Goal: Transaction & Acquisition: Purchase product/service

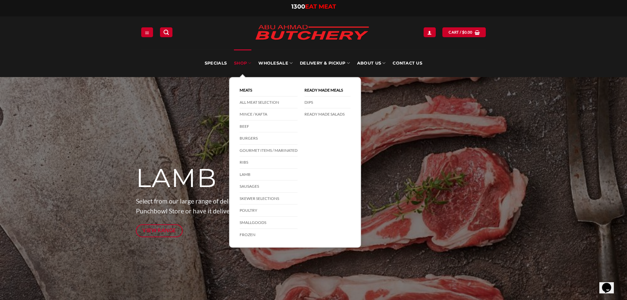
click at [237, 62] on link "SHOP" at bounding box center [242, 63] width 17 height 28
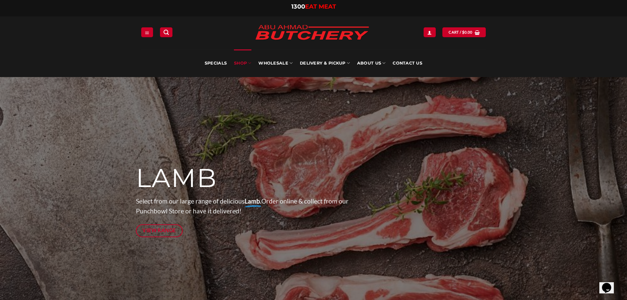
click at [237, 62] on link "SHOP" at bounding box center [242, 63] width 17 height 28
click at [211, 63] on link "Specials" at bounding box center [216, 63] width 22 height 28
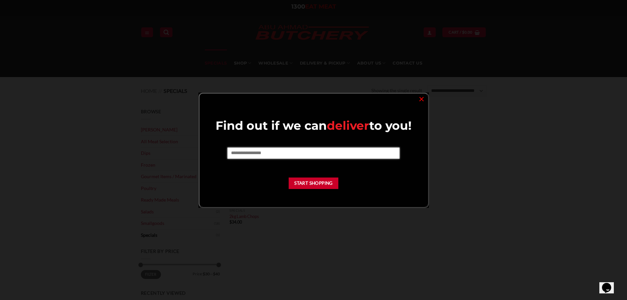
click at [340, 155] on input "text" at bounding box center [313, 152] width 172 height 11
type input "****"
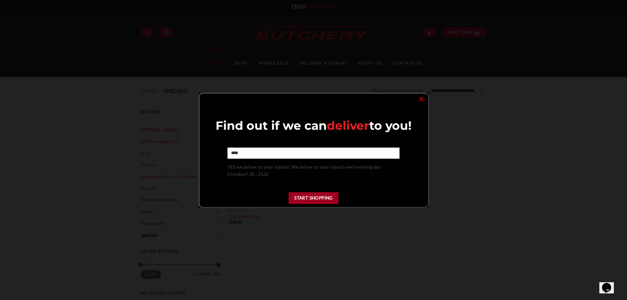
click at [316, 199] on button "Start Shopping" at bounding box center [314, 198] width 50 height 12
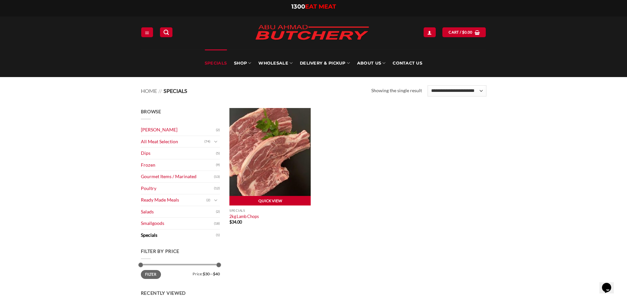
click at [271, 200] on link "Quick View" at bounding box center [269, 201] width 81 height 10
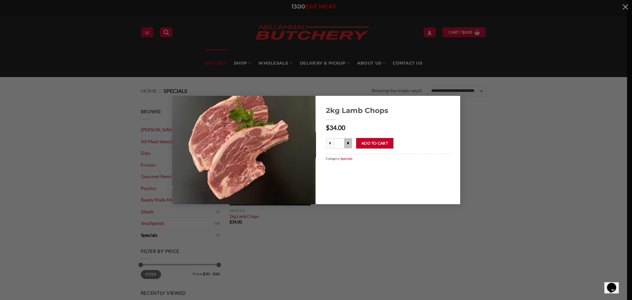
click at [350, 143] on input "*" at bounding box center [348, 143] width 8 height 11
type input "***"
click at [383, 144] on button "Add to cart" at bounding box center [374, 143] width 37 height 11
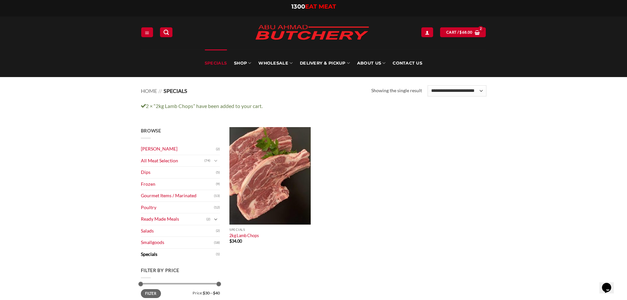
click at [212, 219] on button "Toggle" at bounding box center [216, 219] width 8 height 7
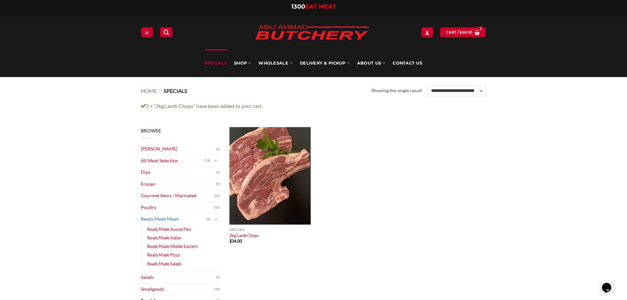
click at [160, 218] on link "Ready Made Meals" at bounding box center [173, 219] width 65 height 12
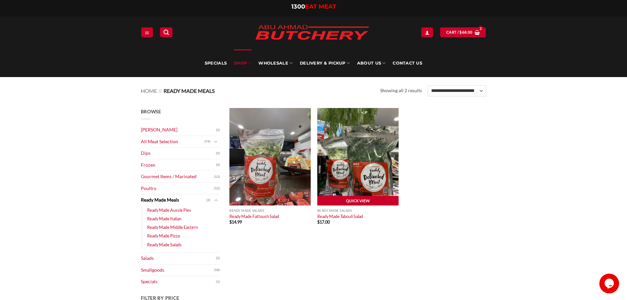
click at [357, 199] on link "Quick View" at bounding box center [357, 201] width 81 height 10
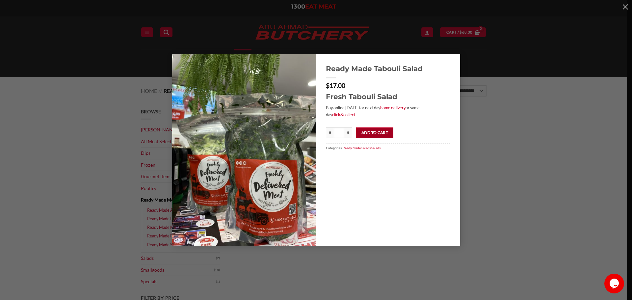
click at [373, 132] on button "Add to cart" at bounding box center [374, 132] width 37 height 11
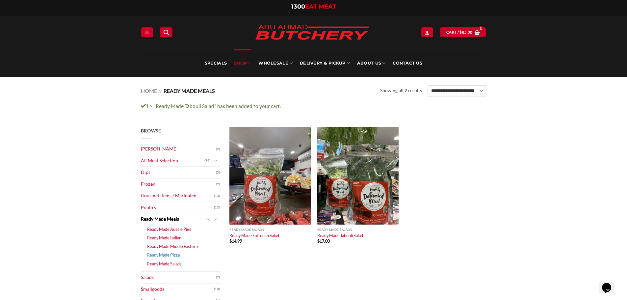
click at [169, 256] on link "Ready Made Pizza" at bounding box center [163, 254] width 33 height 9
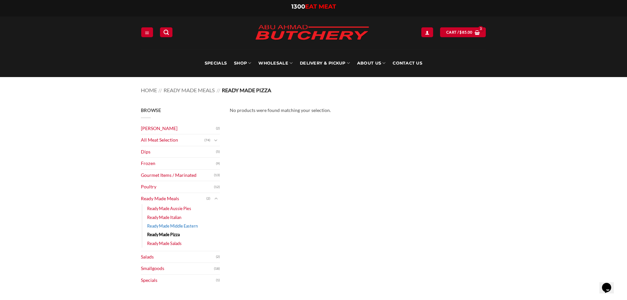
click at [185, 226] on link "Ready Made Middle Eastern" at bounding box center [172, 225] width 51 height 9
click at [181, 205] on link "Ready Made Aussie Pies" at bounding box center [169, 208] width 44 height 9
click at [169, 207] on link "Ready Made Aussie Pies" at bounding box center [169, 208] width 44 height 9
click at [214, 141] on icon "Toggle" at bounding box center [216, 140] width 4 height 7
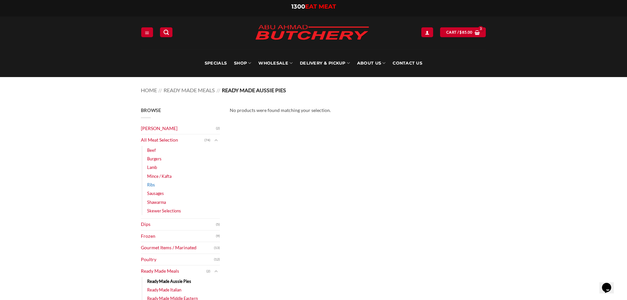
click at [152, 185] on link "Ribs" at bounding box center [151, 184] width 8 height 9
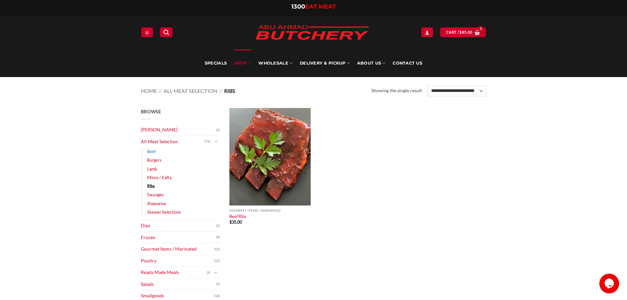
click at [152, 150] on link "Beef" at bounding box center [151, 151] width 9 height 9
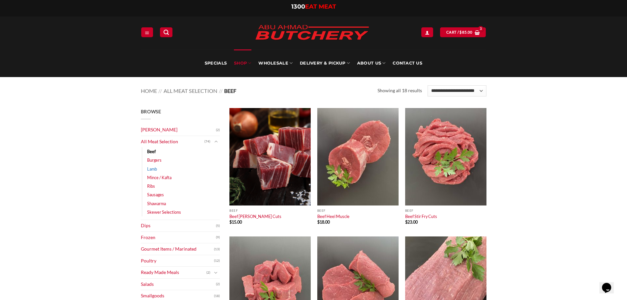
click at [152, 167] on link "Lamb" at bounding box center [152, 169] width 10 height 9
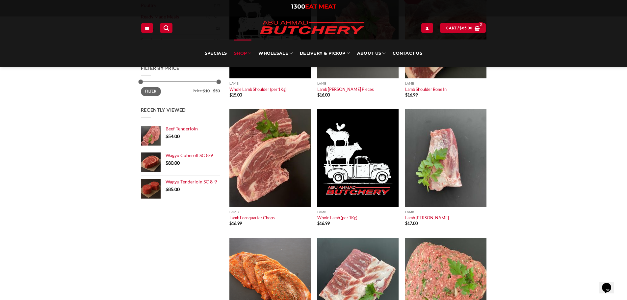
scroll to position [329, 0]
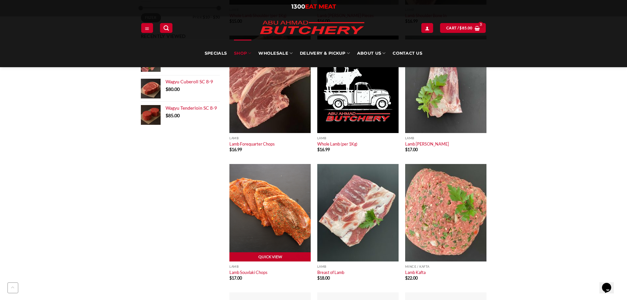
click at [279, 239] on img at bounding box center [269, 212] width 81 height 97
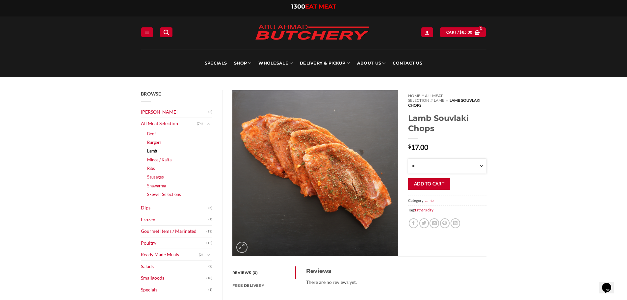
click at [421, 159] on select "* * * * * * * * * **" at bounding box center [447, 166] width 78 height 15
click at [408, 159] on select "* * * * * * * * * **" at bounding box center [447, 166] width 78 height 15
click at [450, 178] on button "Add to cart" at bounding box center [429, 184] width 42 height 12
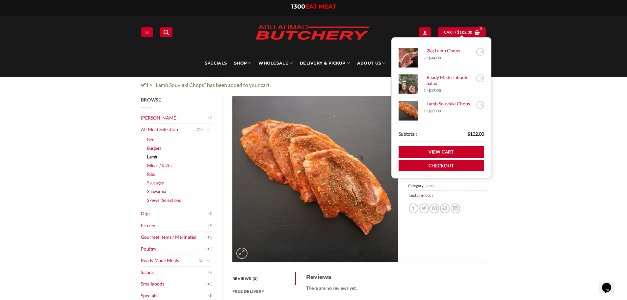
click at [432, 276] on h3 "Reviews" at bounding box center [391, 276] width 170 height 9
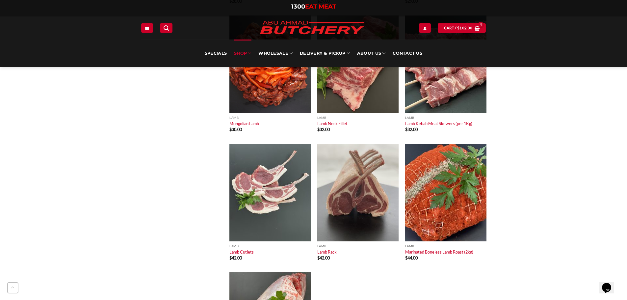
scroll to position [987, 0]
